Goal: Task Accomplishment & Management: Use online tool/utility

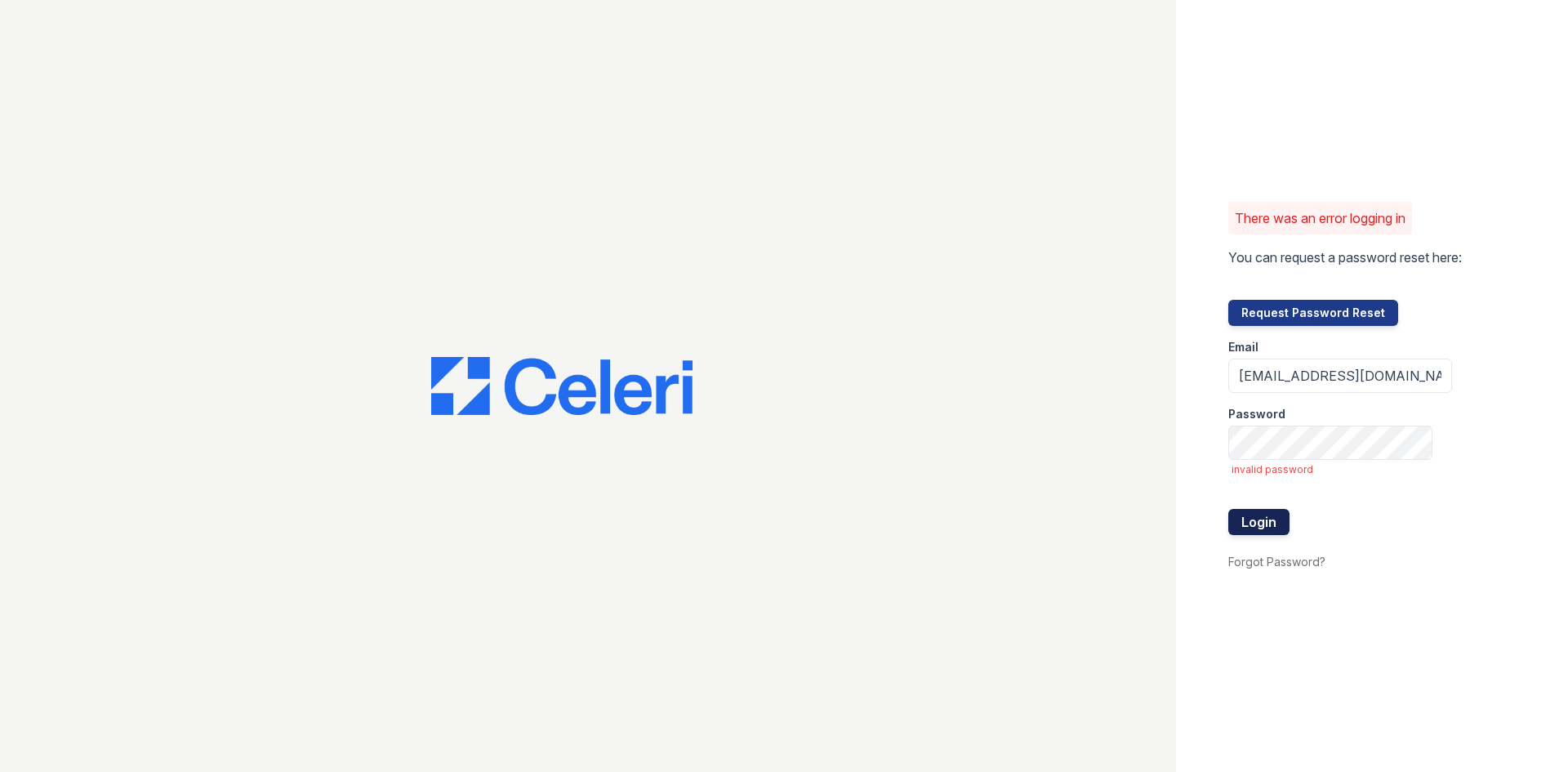
click at [1258, 518] on button "Login" at bounding box center [1259, 522] width 61 height 26
click at [995, 440] on div "There was an error logging in You can request a password reset here: Request Pa…" at bounding box center [784, 386] width 1568 height 772
click at [1254, 526] on button "Login" at bounding box center [1259, 522] width 61 height 26
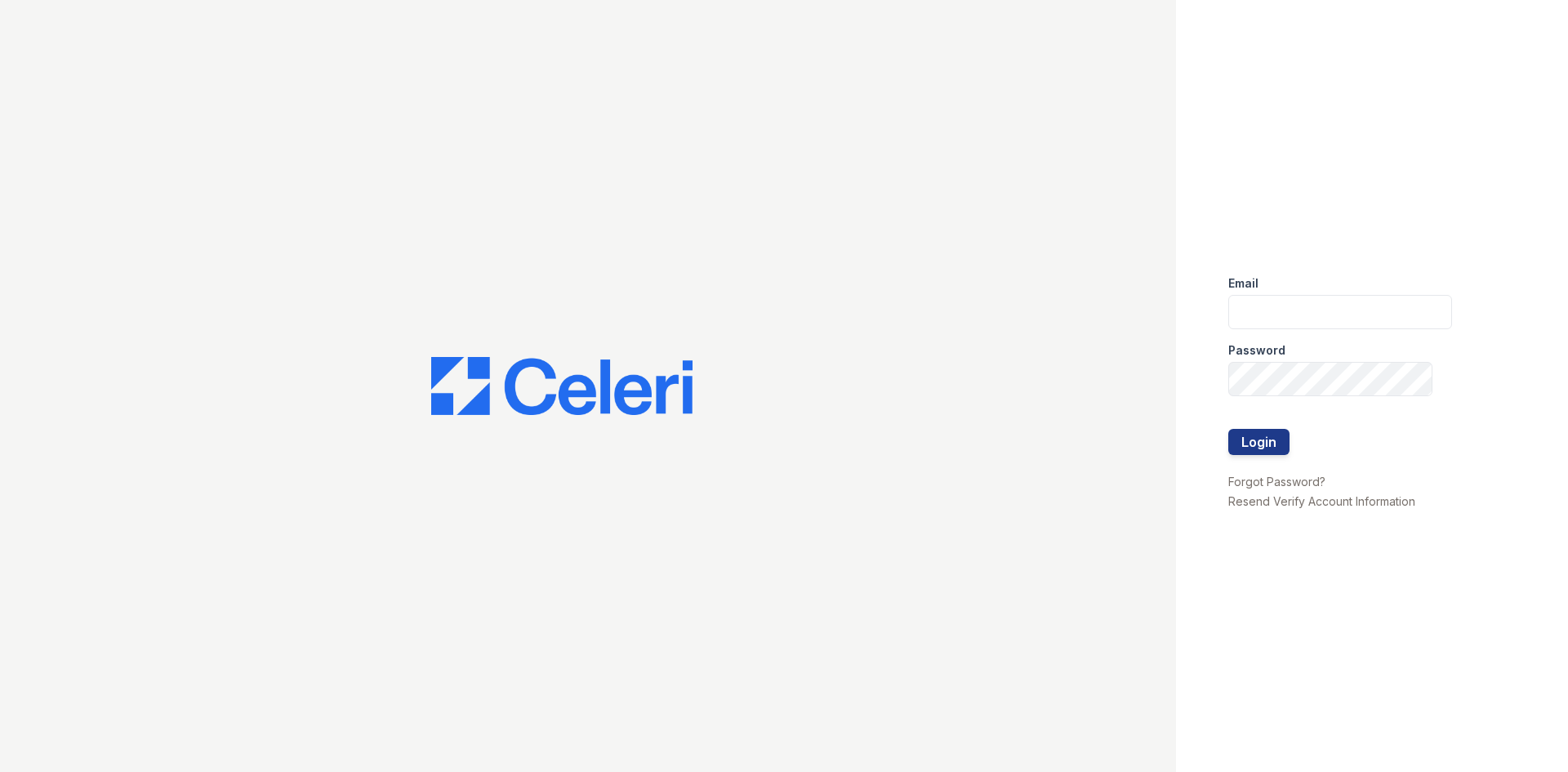
type input "aacuna@trinity-pm.com"
click at [1229, 429] on button "Login" at bounding box center [1259, 441] width 61 height 26
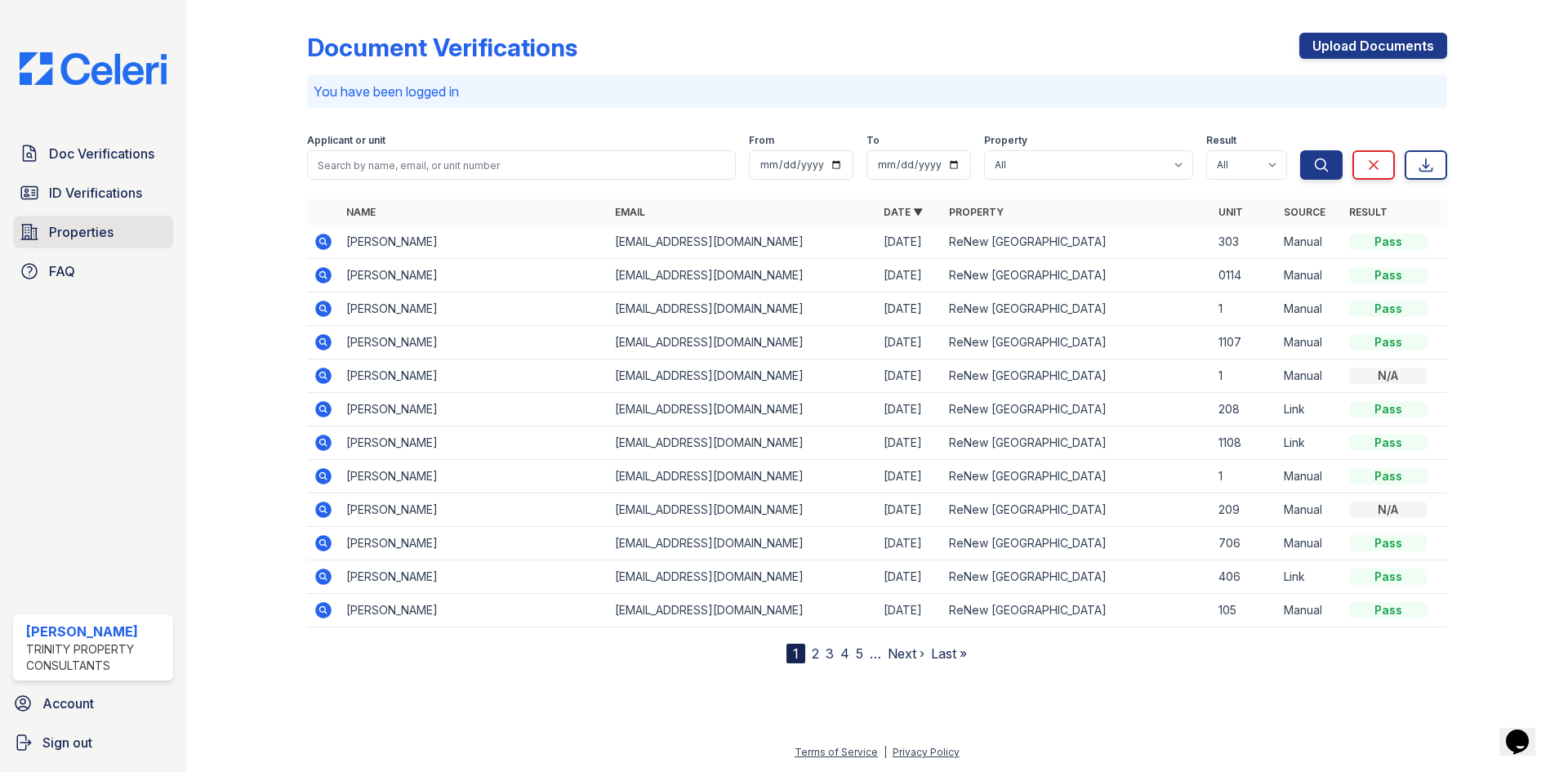
click at [46, 227] on link "Properties" at bounding box center [94, 232] width 160 height 33
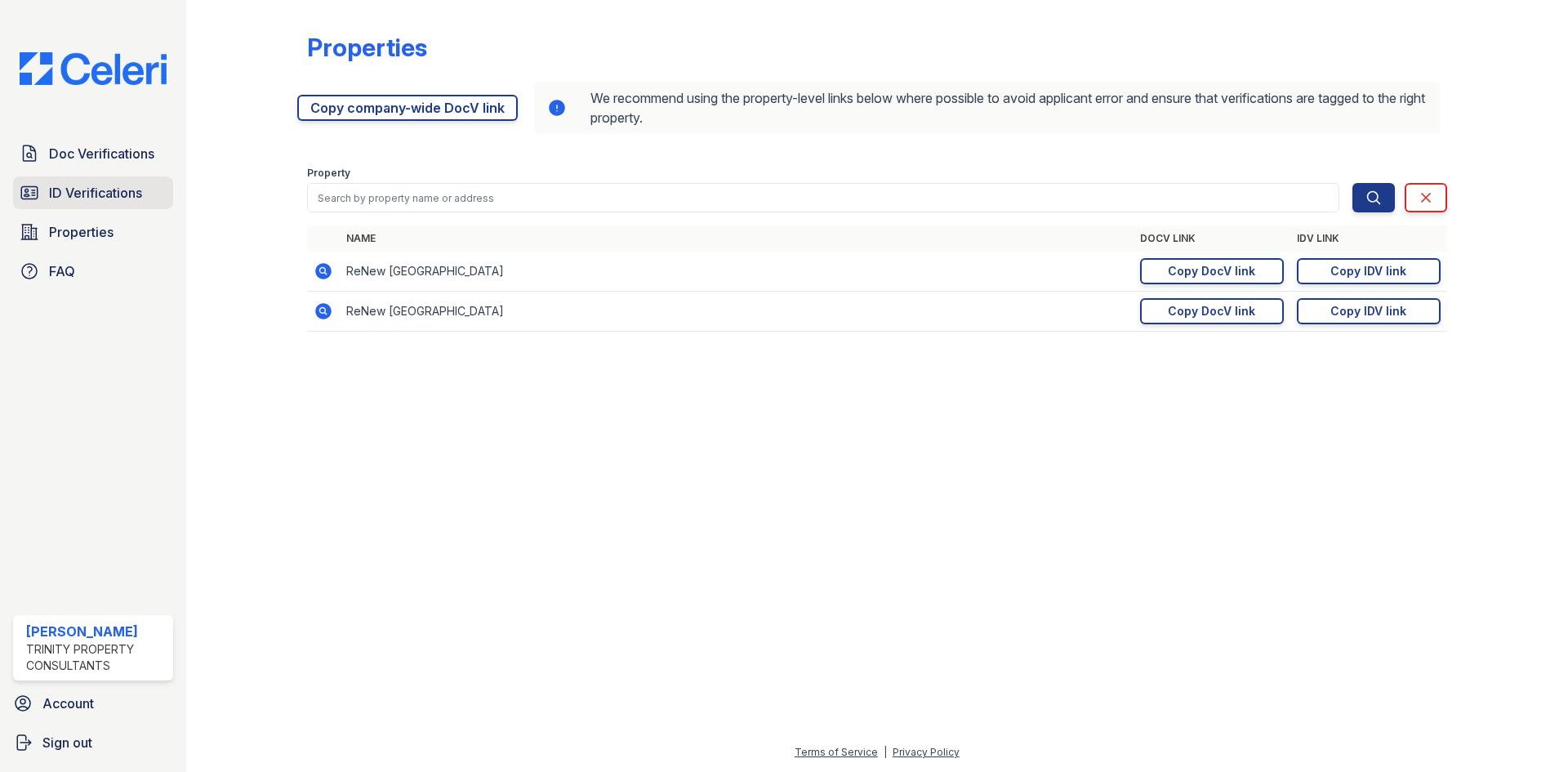
click at [69, 201] on span "ID Verifications" at bounding box center [95, 193] width 94 height 20
